Goal: Task Accomplishment & Management: Manage account settings

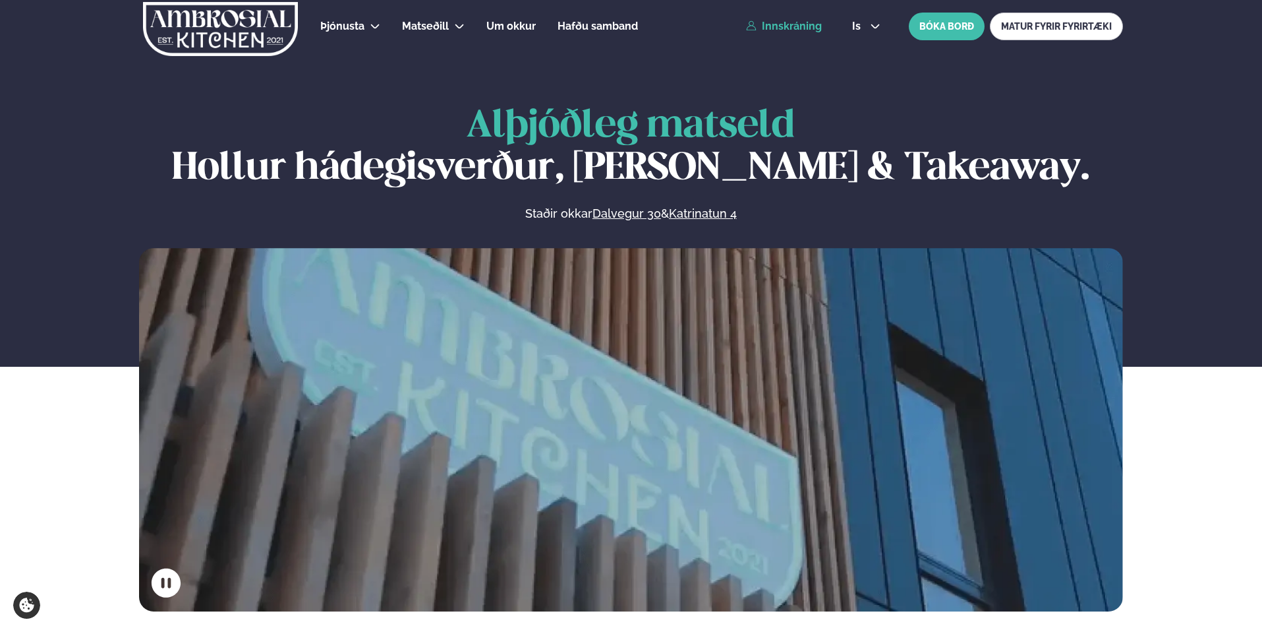
click at [792, 31] on link "Innskráning" at bounding box center [784, 26] width 76 height 12
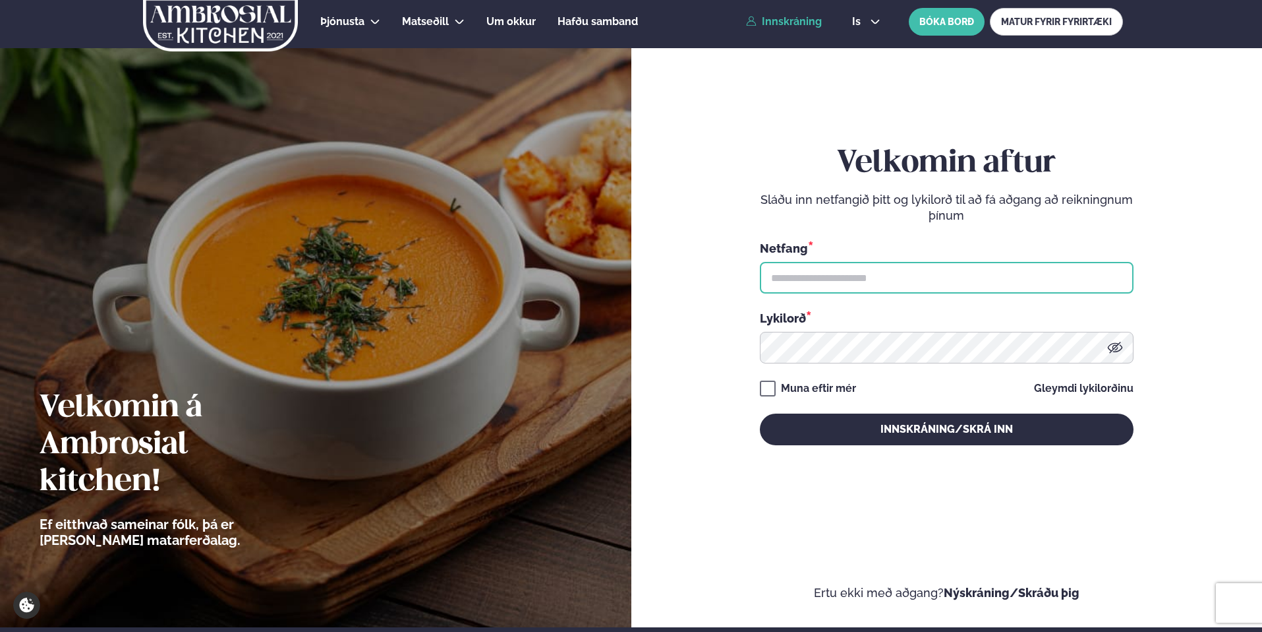
type input "**********"
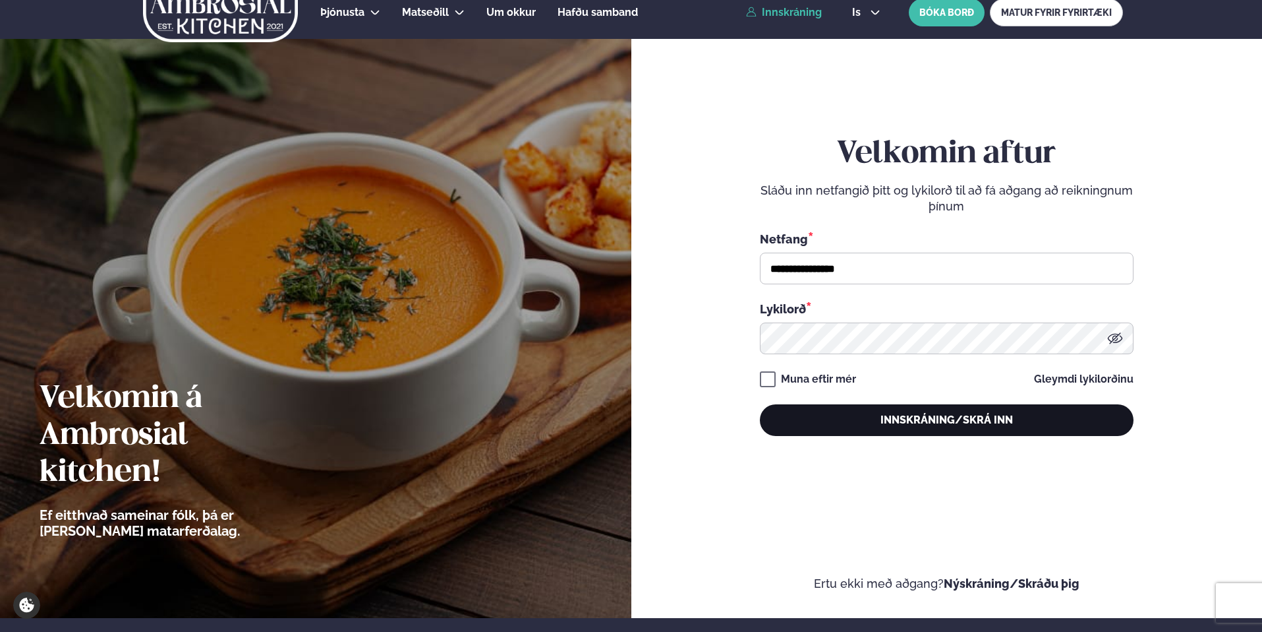
click at [923, 420] on button "Innskráning/Skrá inn" at bounding box center [947, 420] width 374 height 32
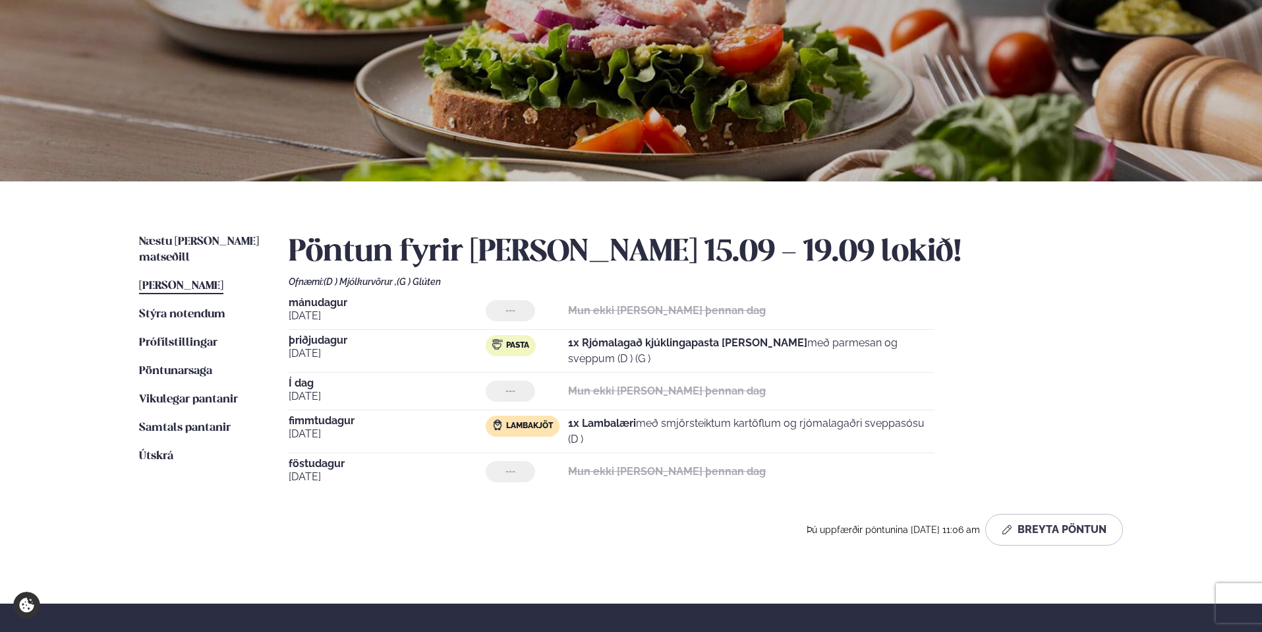
scroll to position [111, 0]
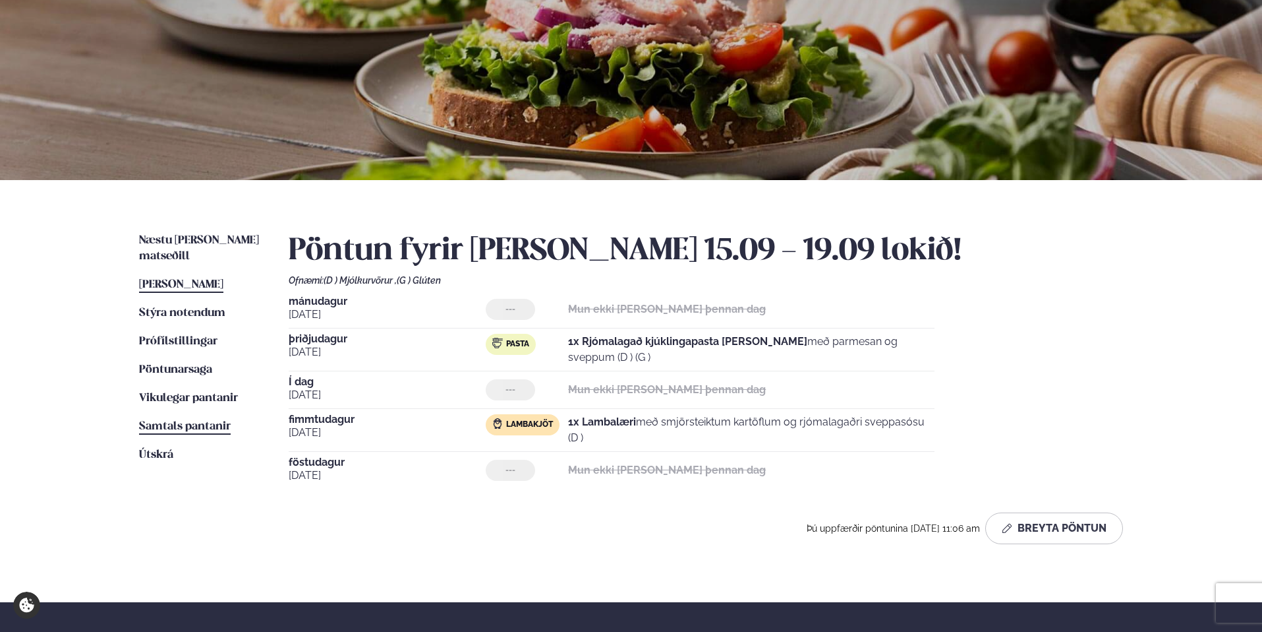
click at [205, 421] on span "Samtals pantanir" at bounding box center [185, 426] width 92 height 11
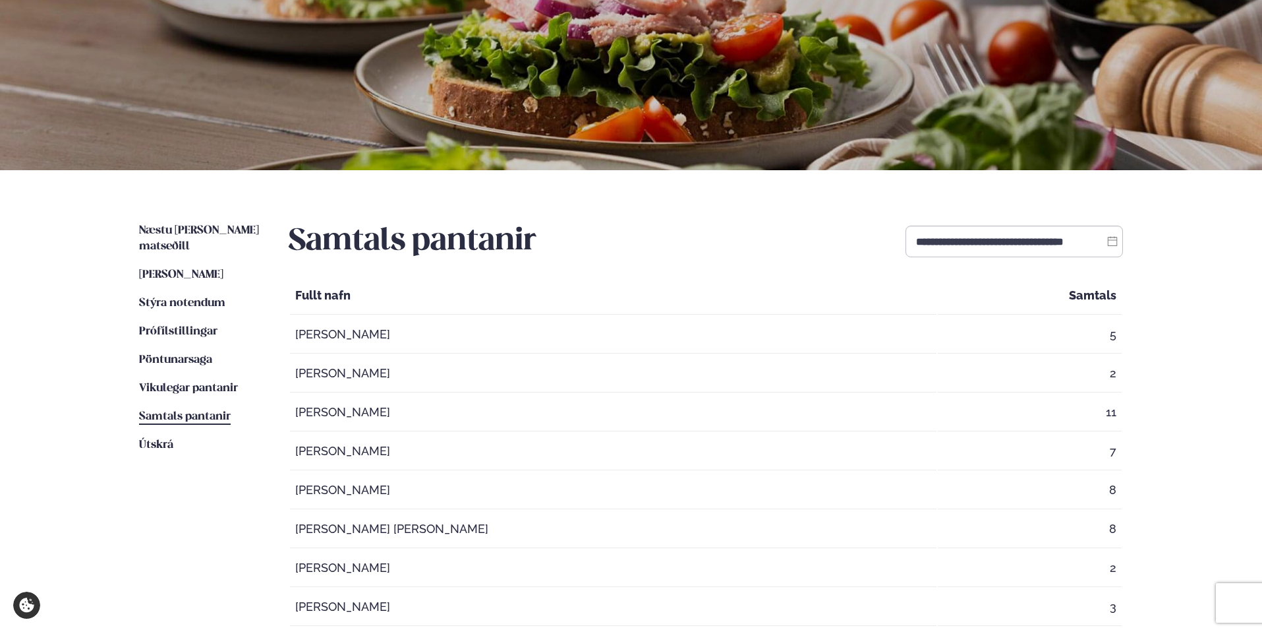
scroll to position [125, 0]
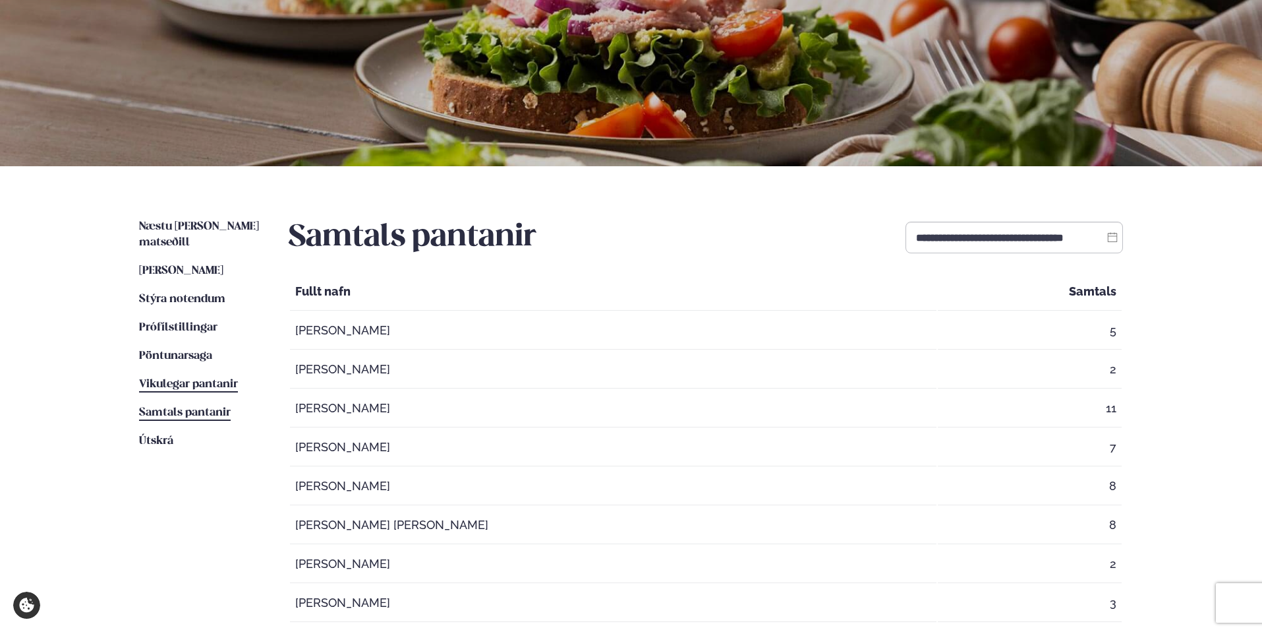
click at [196, 378] on span "Vikulegar pantanir" at bounding box center [188, 383] width 99 height 11
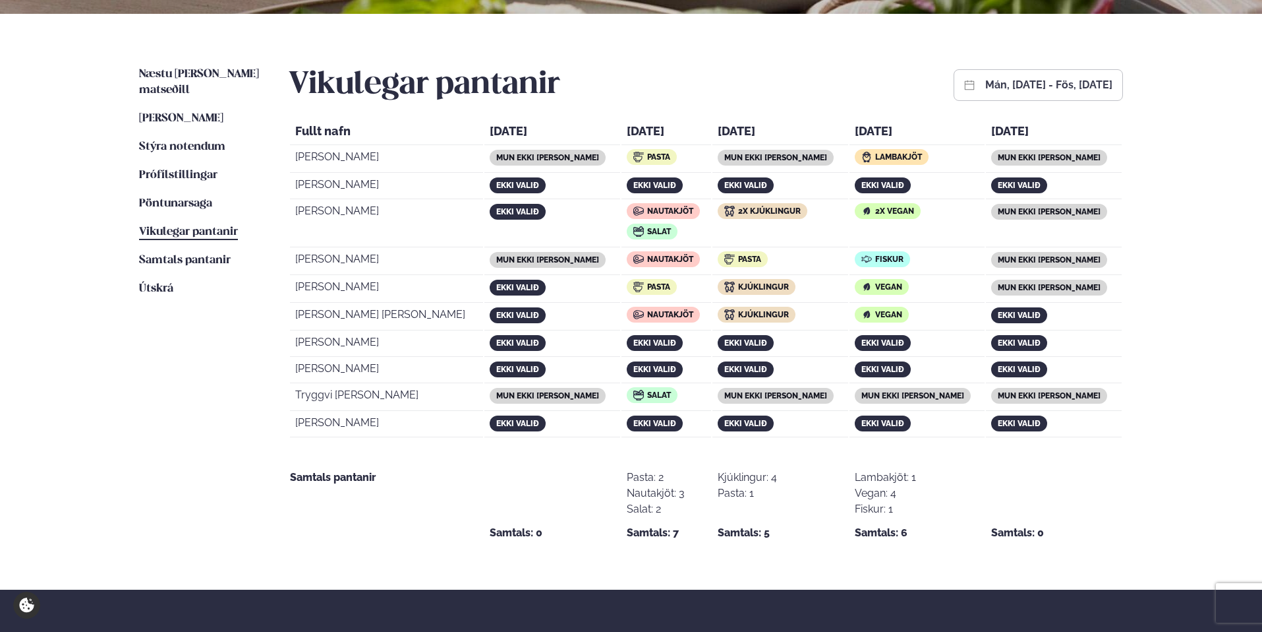
scroll to position [279, 0]
